Goal: Task Accomplishment & Management: Manage account settings

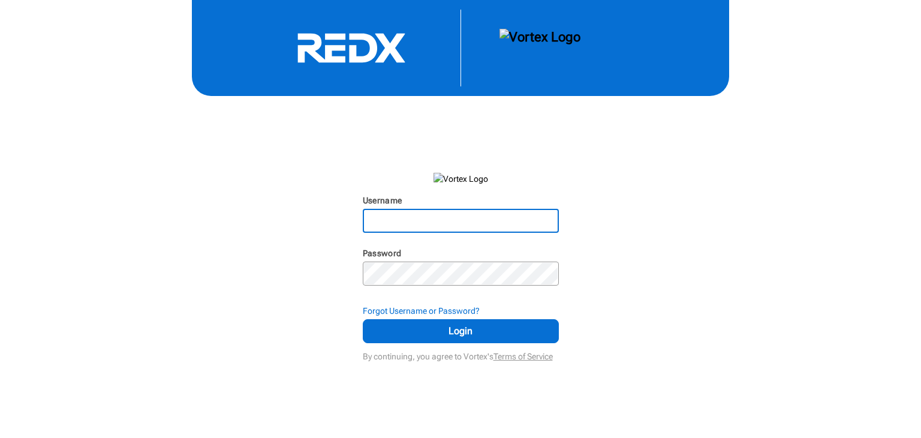
click at [364, 222] on input "Username" at bounding box center [461, 221] width 194 height 22
type input "[PERSON_NAME][EMAIL_ADDRESS][DOMAIN_NAME]"
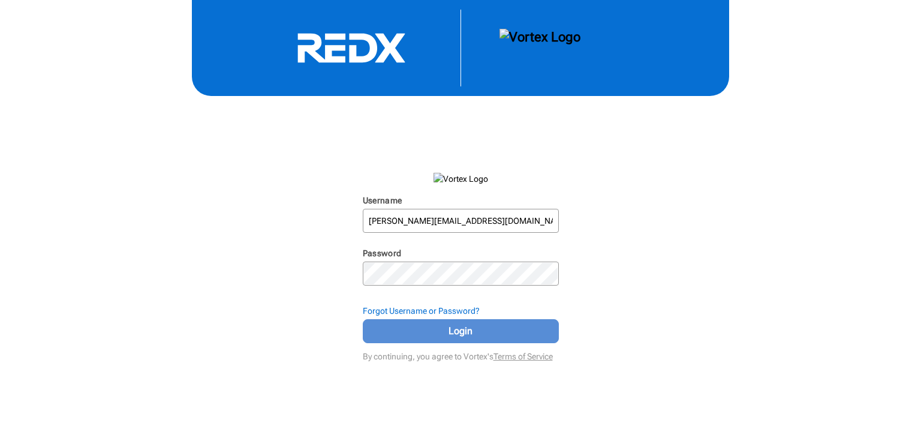
click at [449, 338] on span "Login" at bounding box center [461, 331] width 166 height 14
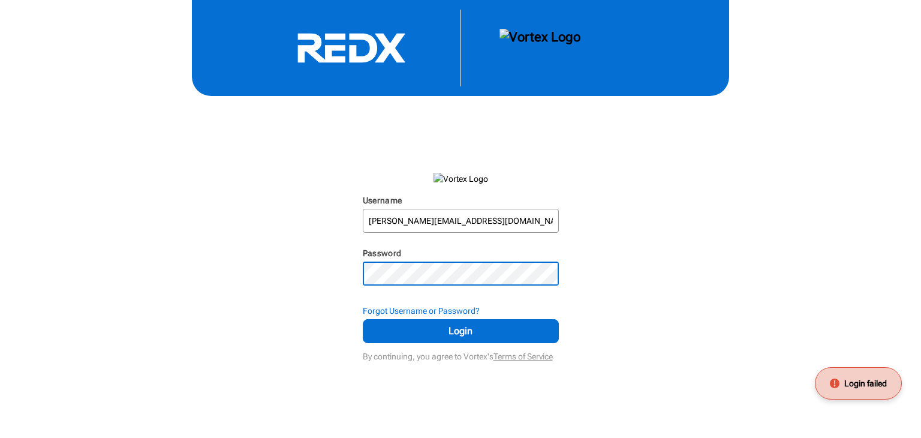
click at [302, 261] on div "Username [PERSON_NAME][EMAIL_ADDRESS][DOMAIN_NAME] N/A Password N/A Forgot User…" at bounding box center [460, 182] width 921 height 365
click at [363, 319] on button "Login" at bounding box center [461, 331] width 196 height 24
click at [399, 308] on strong "Forgot Username or Password?" at bounding box center [421, 311] width 117 height 10
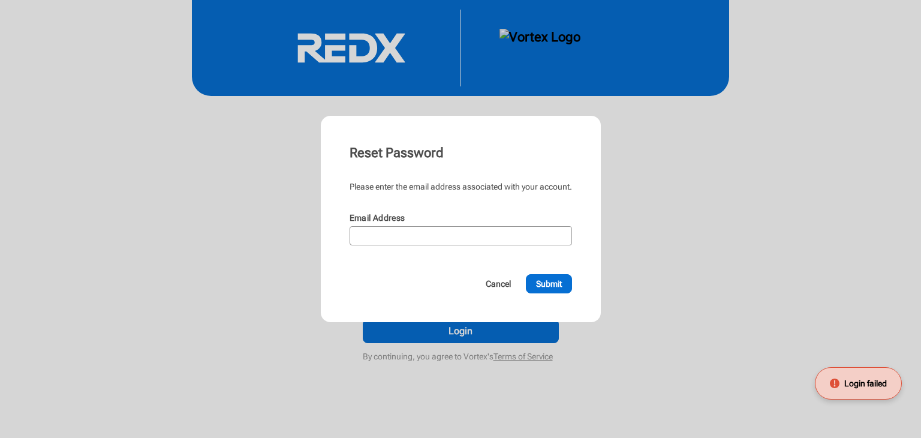
click at [405, 220] on label "Email Address" at bounding box center [378, 218] width 56 height 10
click at [405, 227] on input "Email Address" at bounding box center [461, 235] width 220 height 17
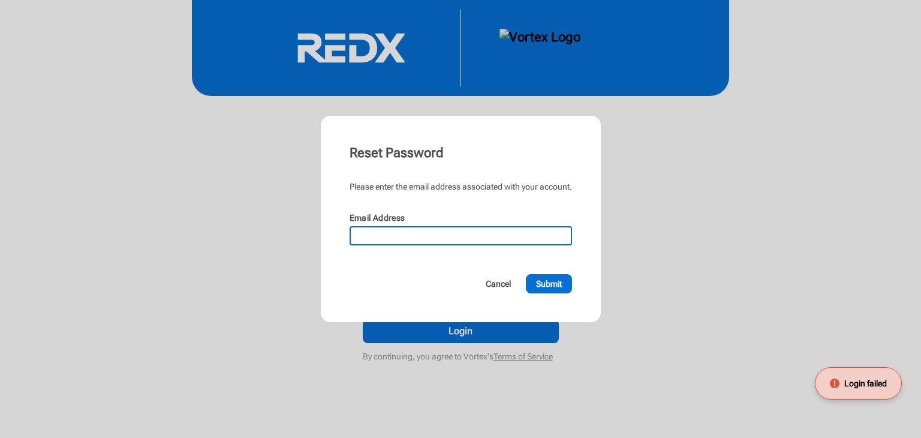
click at [401, 228] on input "Email Address" at bounding box center [461, 235] width 220 height 17
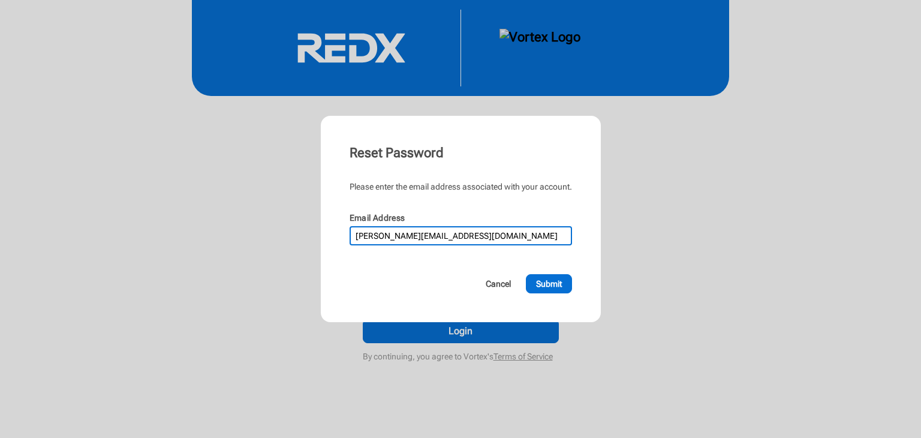
type input "[PERSON_NAME][EMAIL_ADDRESS][DOMAIN_NAME]"
click at [526, 274] on button "Submit" at bounding box center [549, 283] width 46 height 19
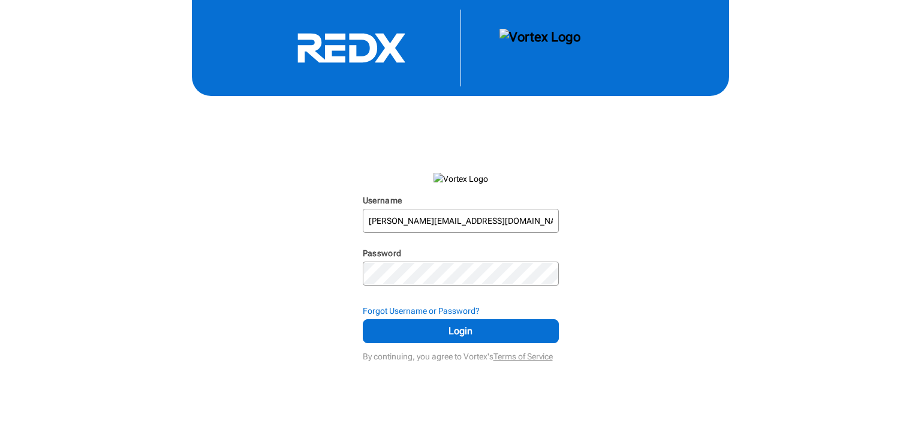
click at [351, 44] on icon at bounding box center [351, 47] width 180 height 31
